Goal: Task Accomplishment & Management: Manage account settings

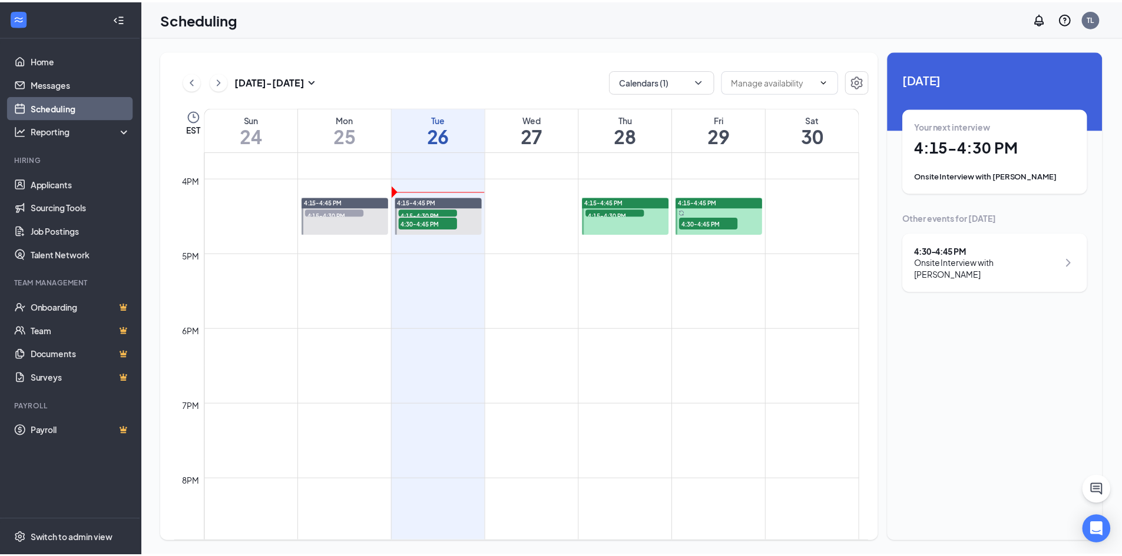
scroll to position [1109, 0]
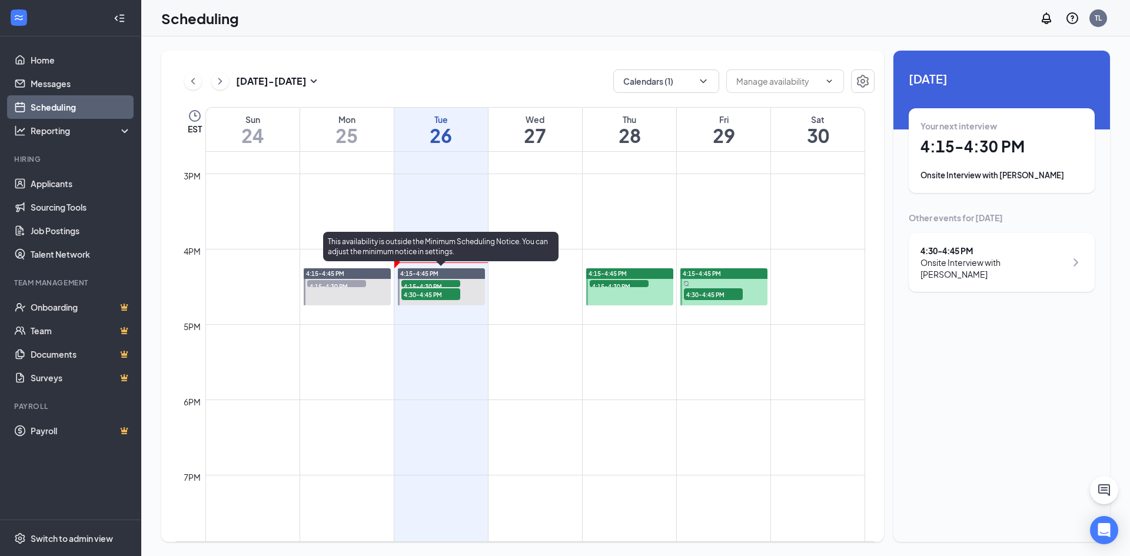
click at [442, 281] on span "4:15-4:30 PM" at bounding box center [431, 286] width 59 height 12
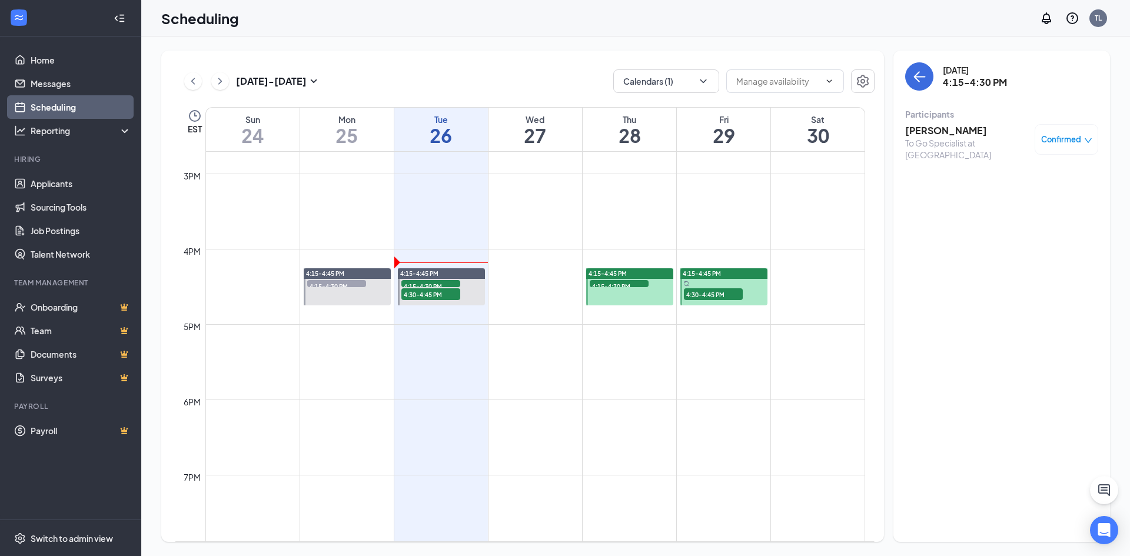
click at [941, 140] on div "To Go Specialist at [GEOGRAPHIC_DATA]" at bounding box center [968, 149] width 124 height 24
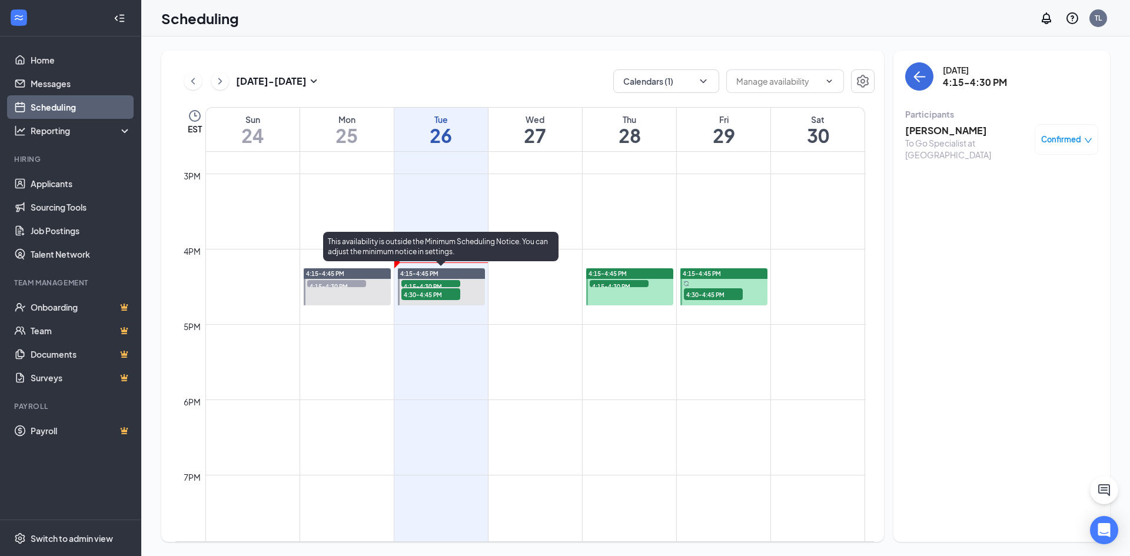
click at [427, 294] on span "4:30-4:45 PM" at bounding box center [431, 295] width 59 height 12
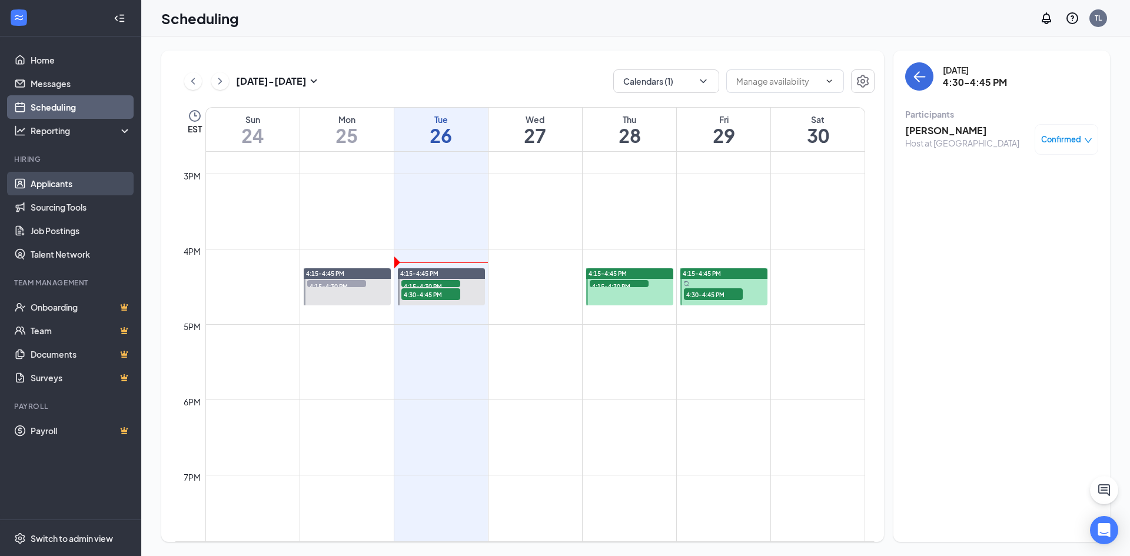
click at [59, 187] on link "Applicants" at bounding box center [81, 184] width 101 height 24
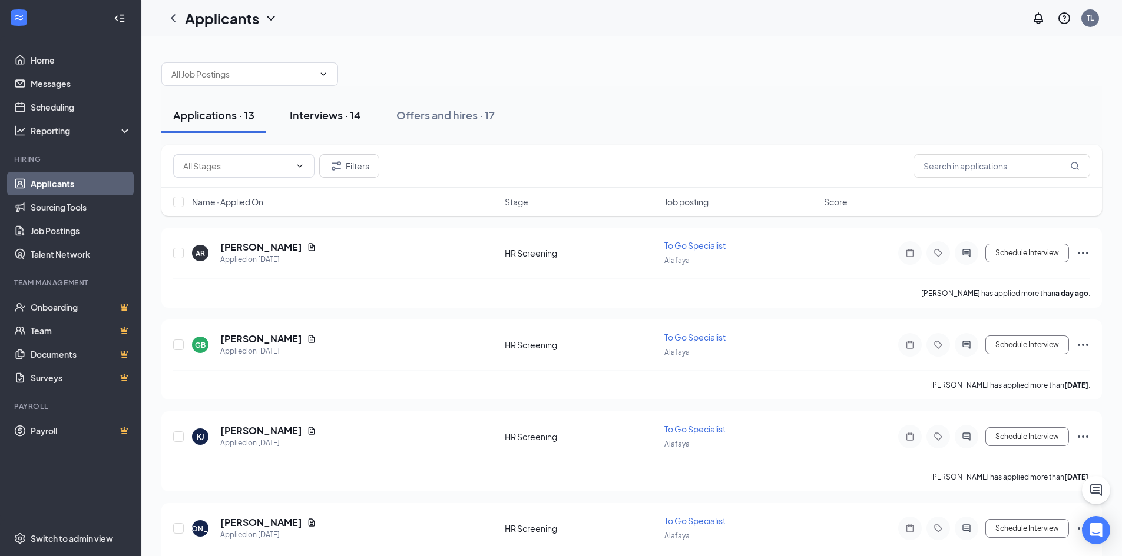
click at [329, 114] on div "Interviews · 14" at bounding box center [325, 115] width 71 height 15
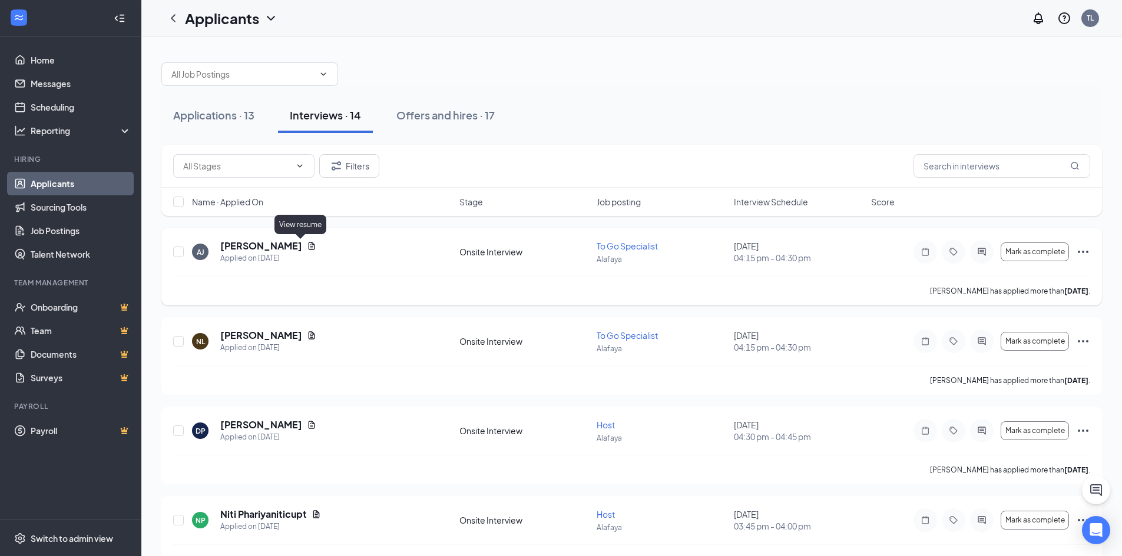
click at [309, 247] on icon "Document" at bounding box center [312, 246] width 6 height 8
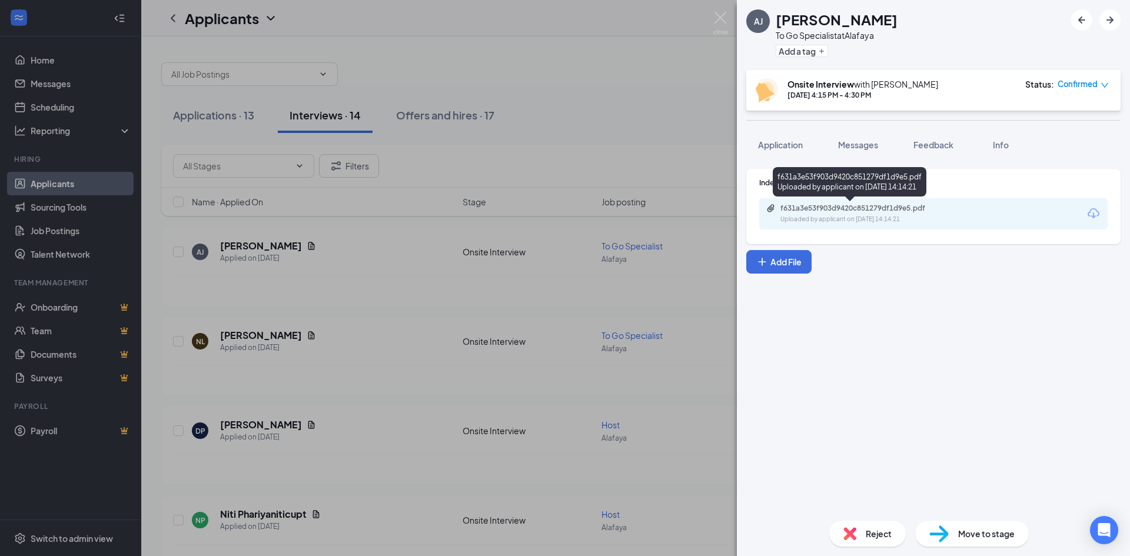
click at [872, 214] on div "f631a3e53f903d9420c851279df1d9e5.pdf Uploaded by applicant on [DATE] 14:14:21" at bounding box center [862, 214] width 191 height 21
click at [679, 54] on div "[PERSON_NAME] To Go Specialist at Alafaya Add a tag Onsite Interview with [PERS…" at bounding box center [565, 278] width 1130 height 556
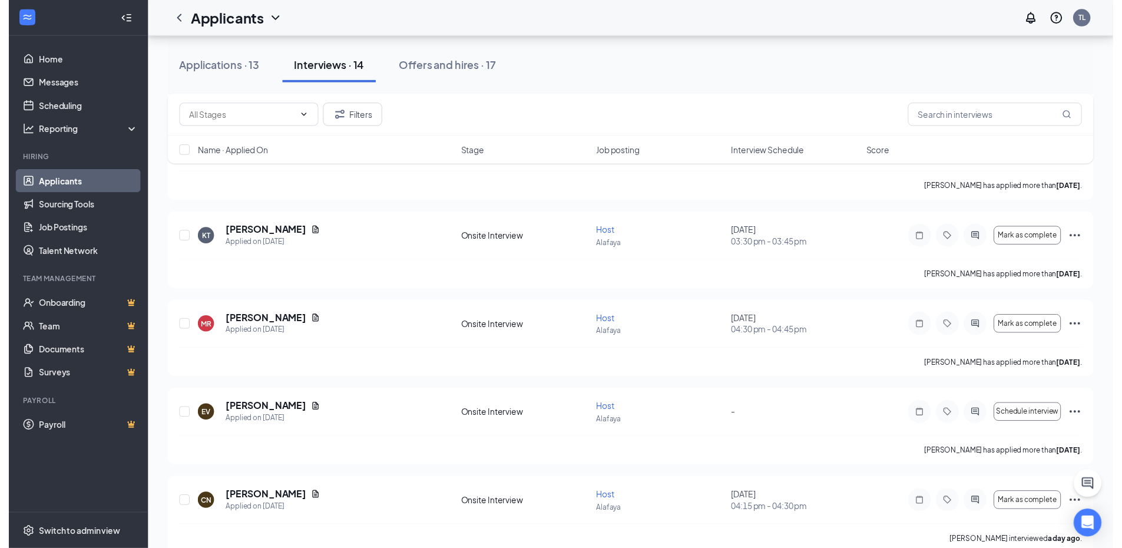
scroll to position [471, 0]
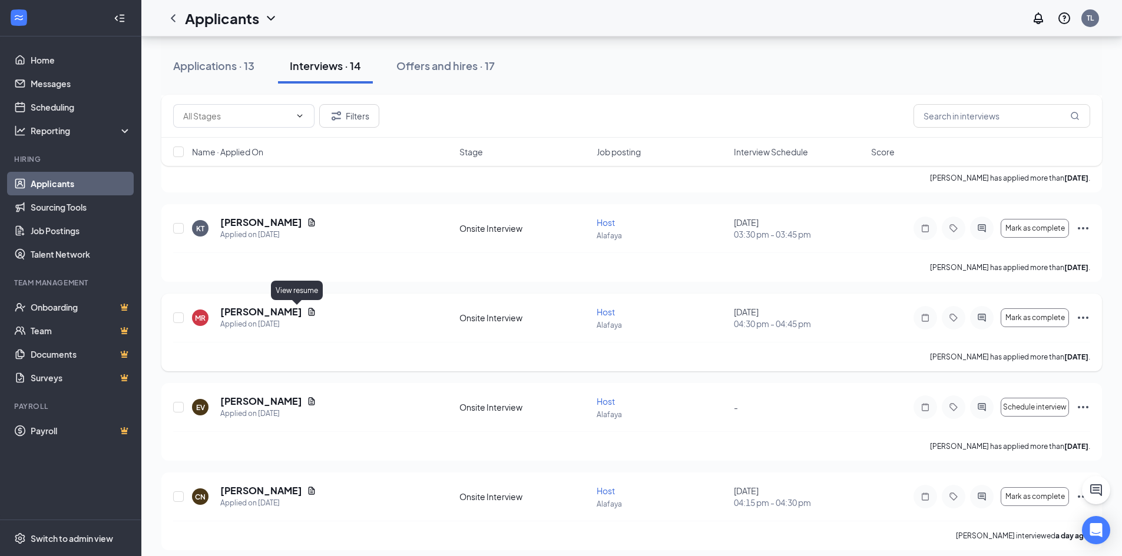
click at [307, 310] on icon "Document" at bounding box center [311, 311] width 9 height 9
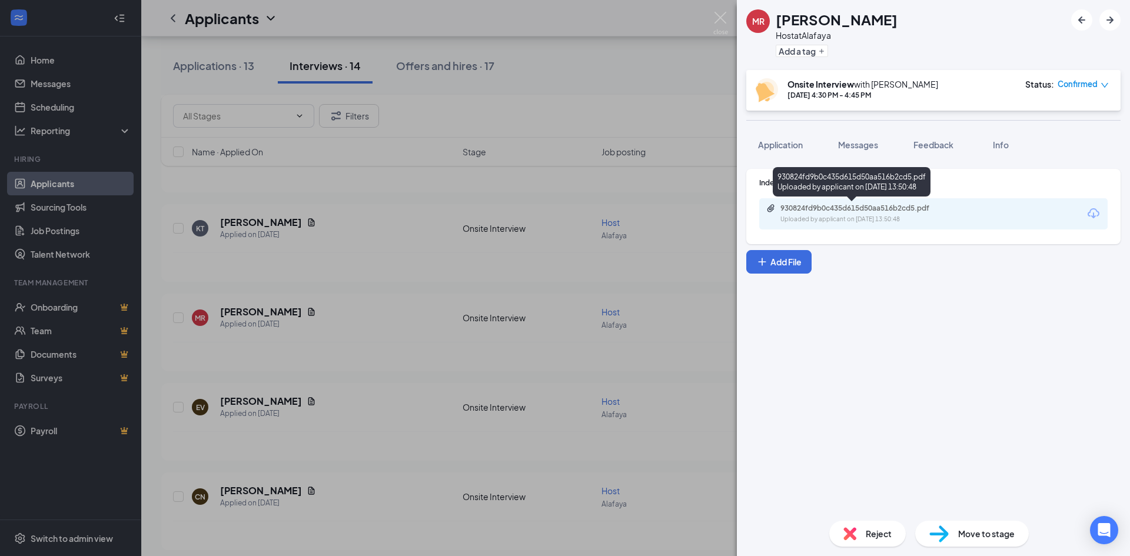
click at [901, 223] on div "Uploaded by applicant on [DATE] 13:50:48" at bounding box center [869, 219] width 177 height 9
click at [584, 219] on div "[PERSON_NAME] Host at Alafaya Add a tag Onsite Interview with [PERSON_NAME] [DA…" at bounding box center [565, 278] width 1130 height 556
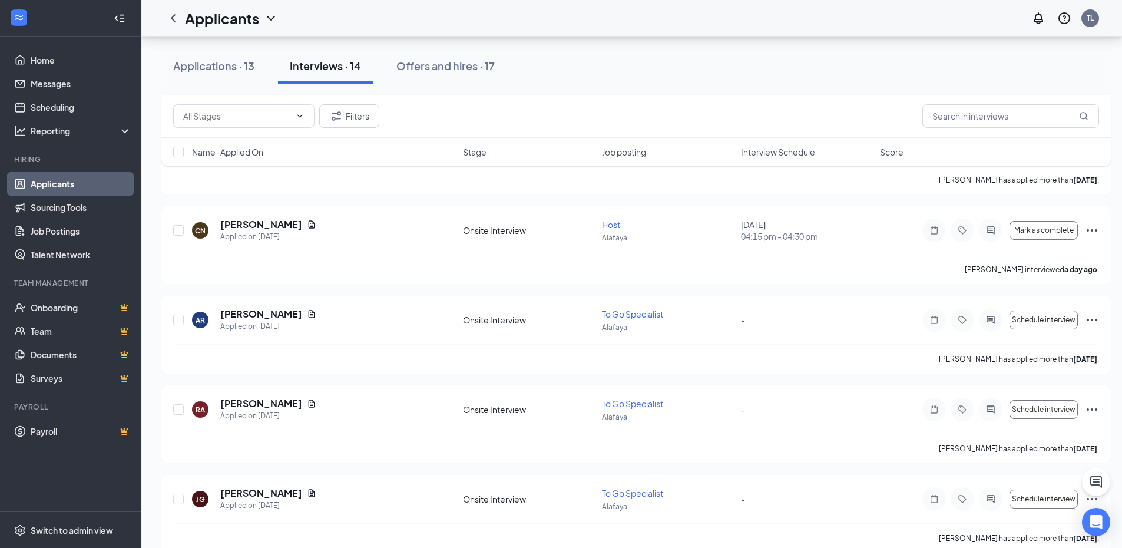
scroll to position [406, 0]
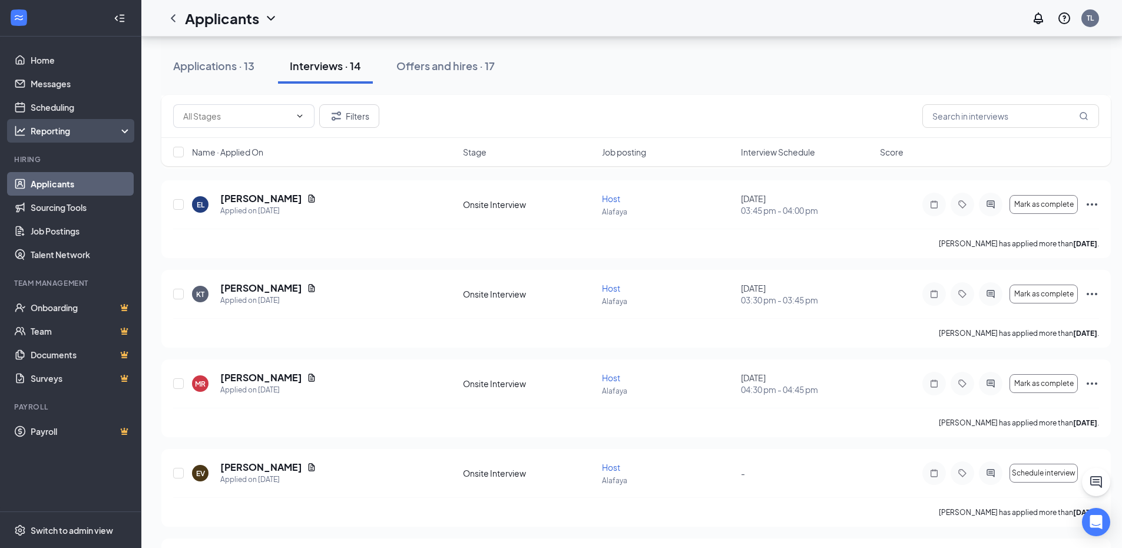
click at [54, 124] on div "Reporting" at bounding box center [70, 131] width 141 height 24
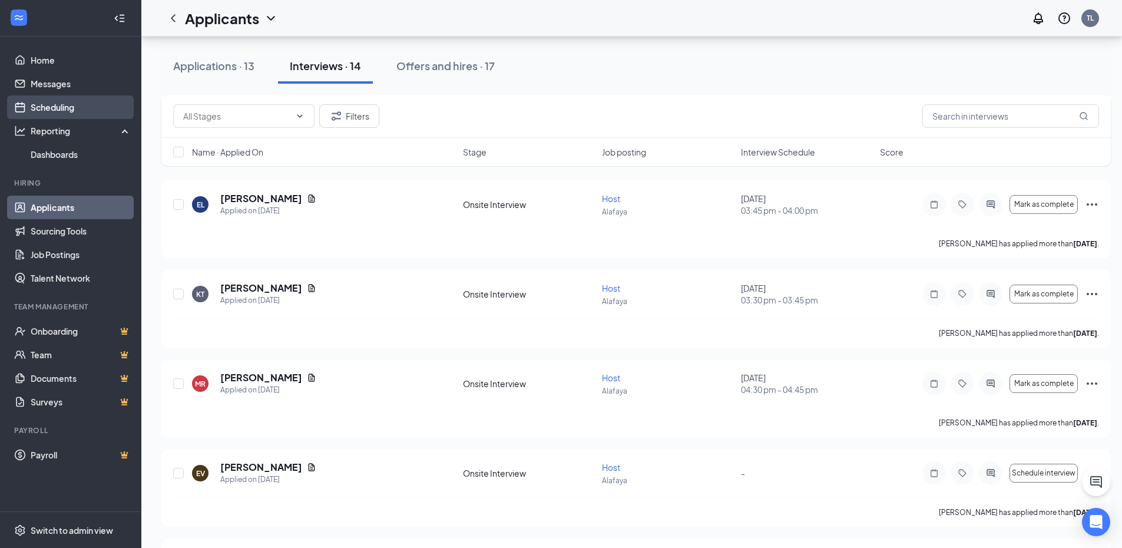
click at [44, 110] on link "Scheduling" at bounding box center [81, 107] width 101 height 24
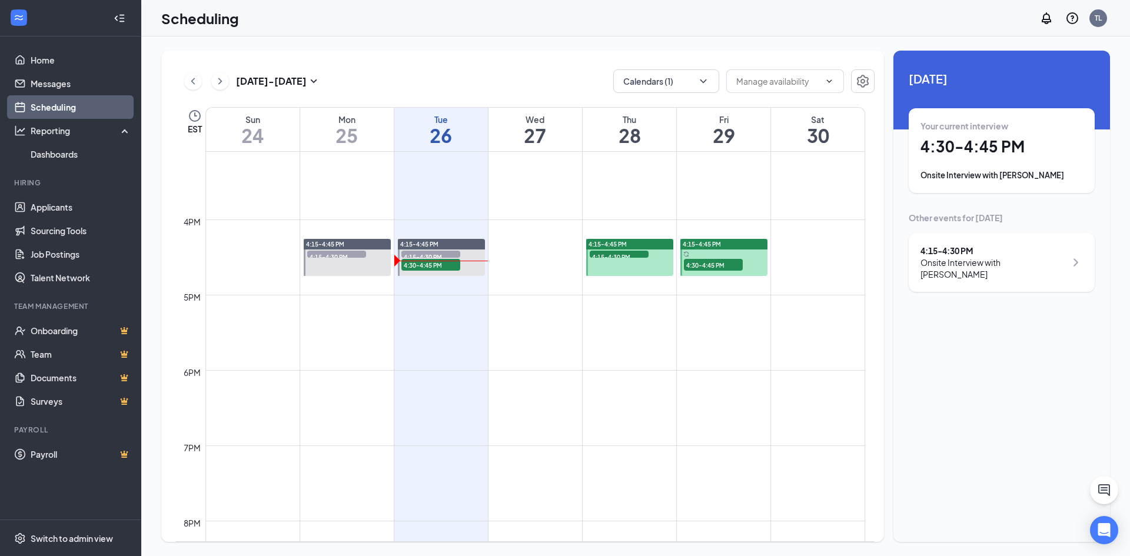
scroll to position [1109, 0]
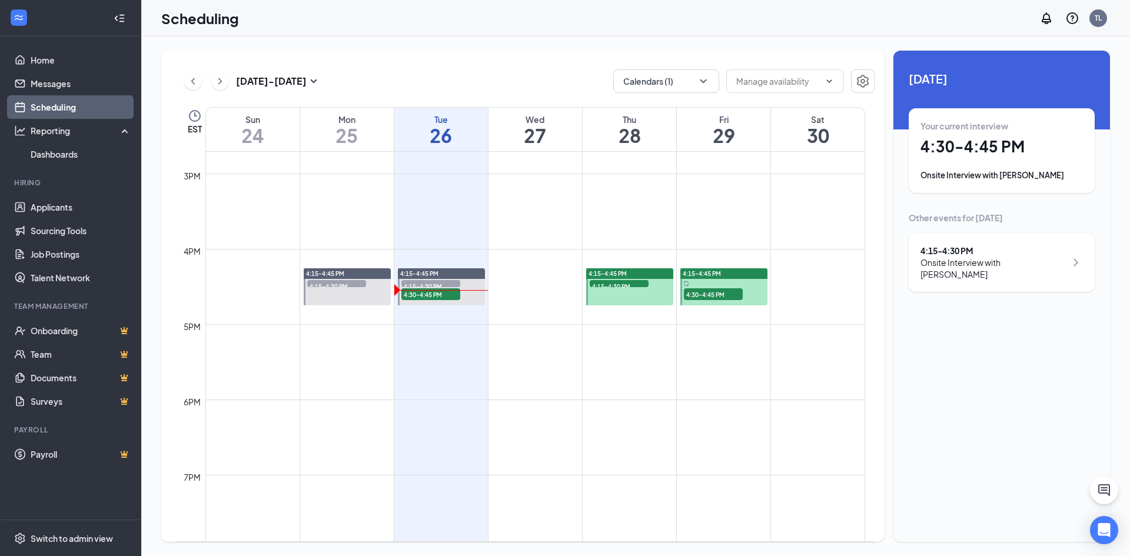
click at [631, 277] on div "4:15-4:45 PM" at bounding box center [629, 273] width 87 height 11
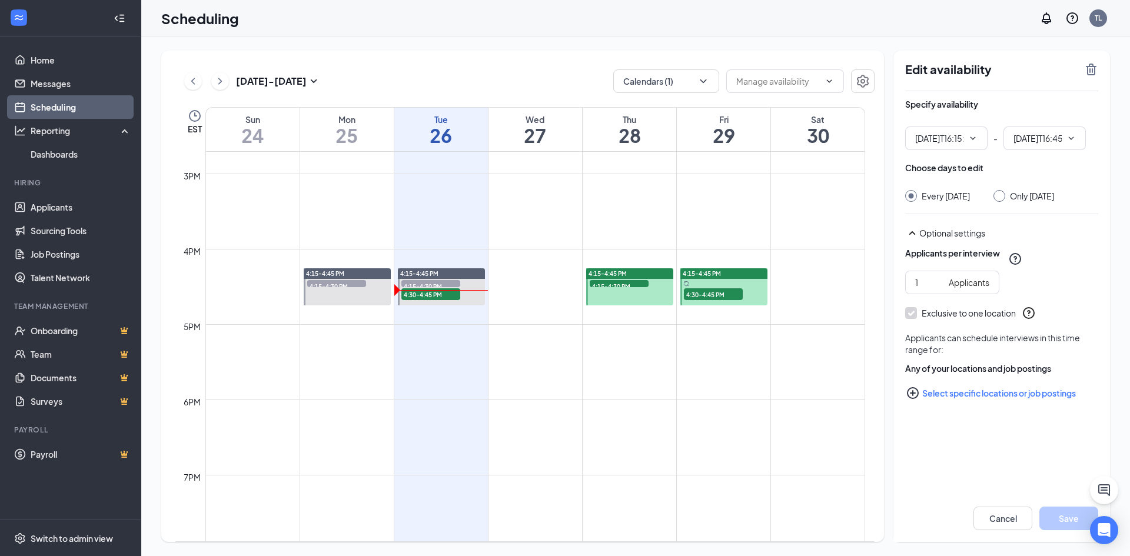
type input "04:15 PM"
type input "04:45 PM"
click at [628, 286] on span "4:15-4:30 PM" at bounding box center [619, 286] width 59 height 12
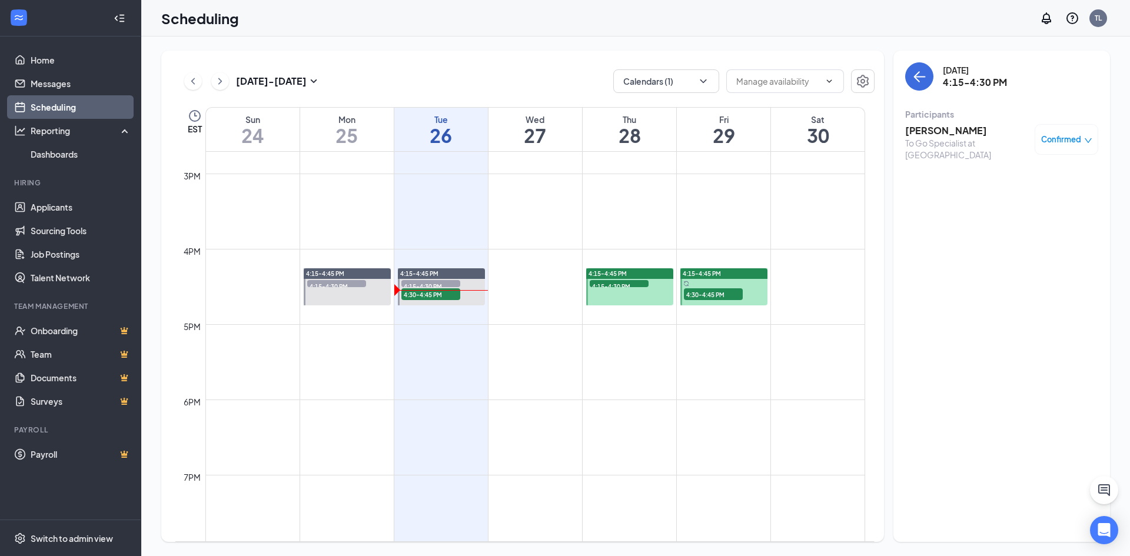
click at [642, 273] on div "4:15-4:45 PM" at bounding box center [629, 273] width 87 height 11
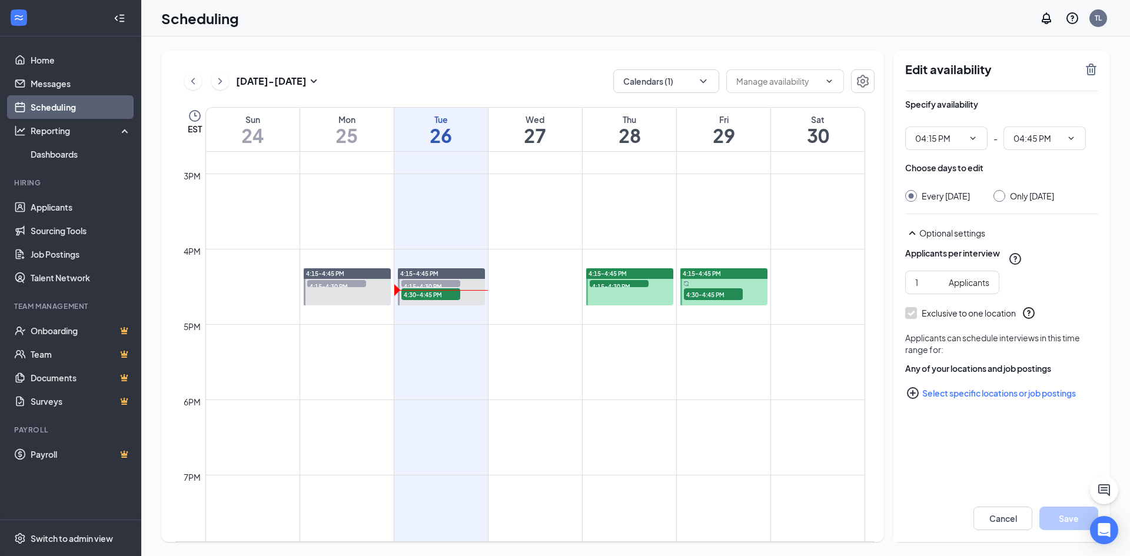
click at [635, 286] on span "4:15-4:30 PM" at bounding box center [619, 286] width 59 height 12
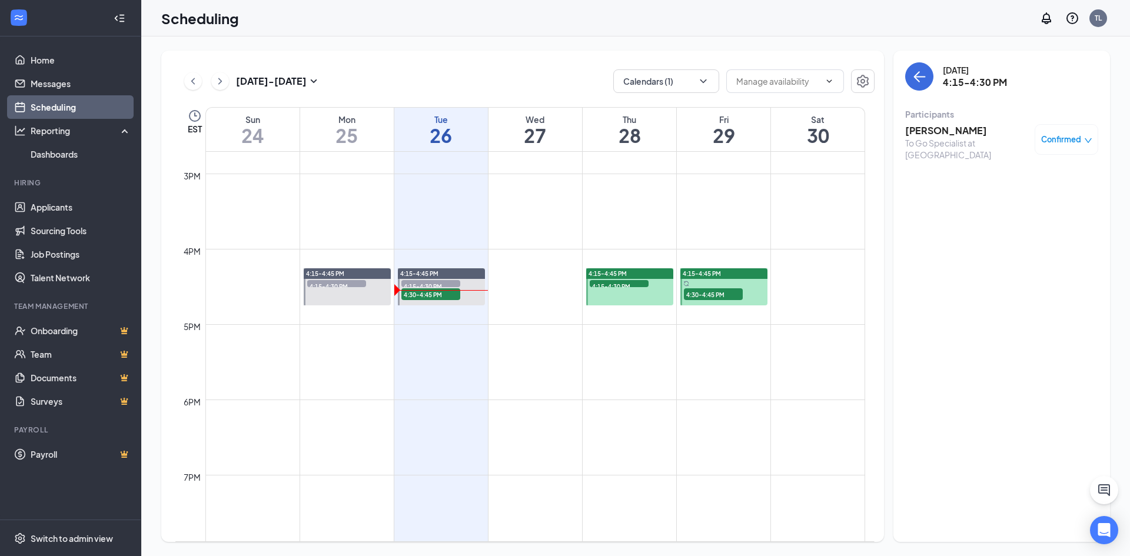
click at [722, 274] on div "4:15-4:45 PM" at bounding box center [724, 273] width 87 height 11
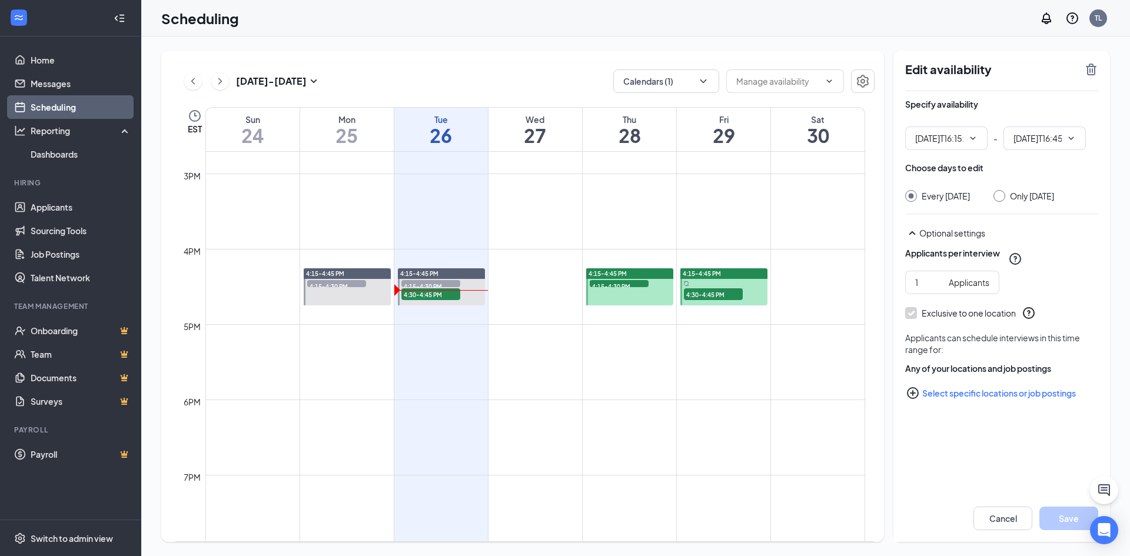
type input "04:15 PM"
type input "04:45 PM"
click at [714, 291] on span "4:30-4:45 PM" at bounding box center [713, 295] width 59 height 12
